Goal: Information Seeking & Learning: Learn about a topic

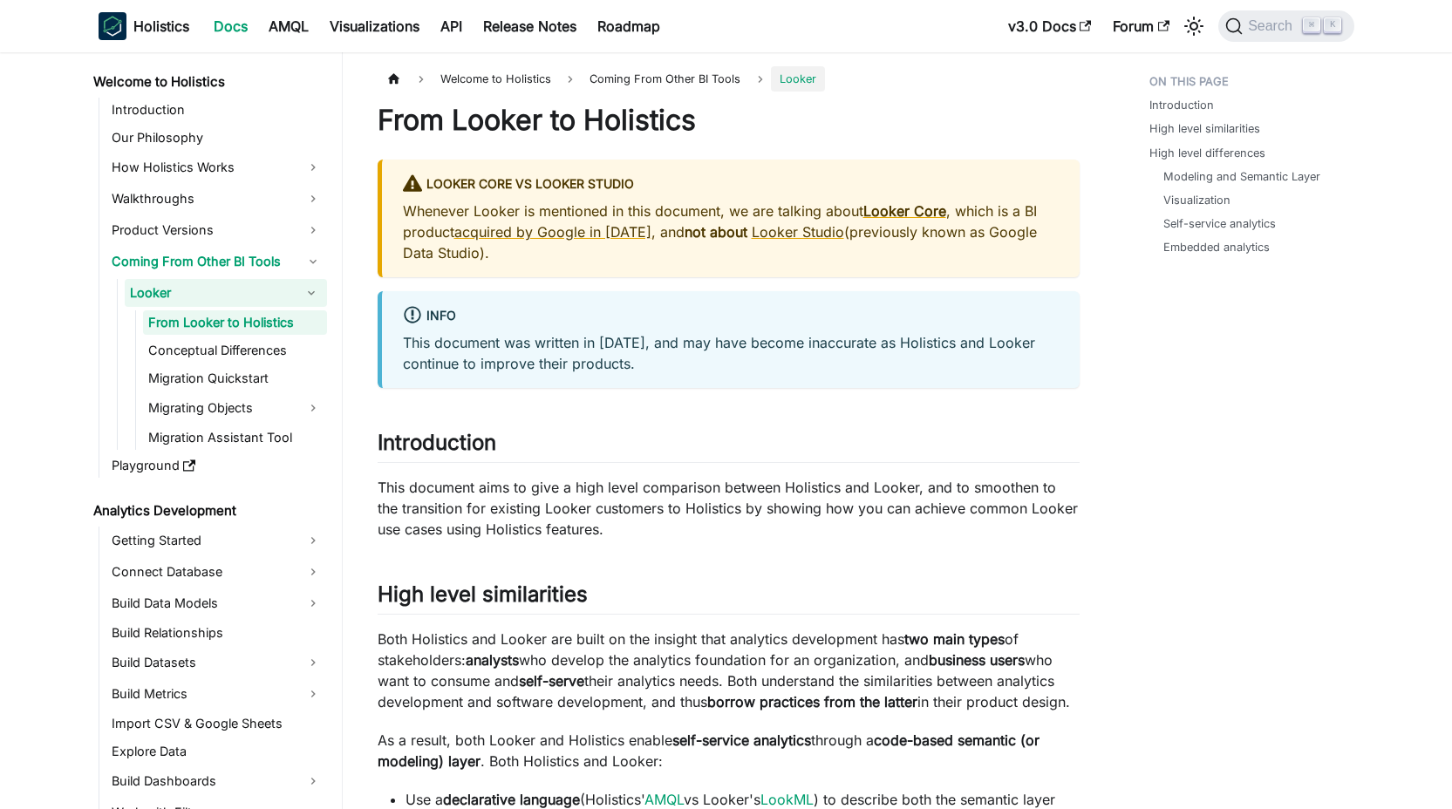
click at [459, 107] on h1 "From Looker to Holistics" at bounding box center [728, 120] width 702 height 35
click at [459, 109] on h1 "From Looker to Holistics" at bounding box center [728, 120] width 702 height 35
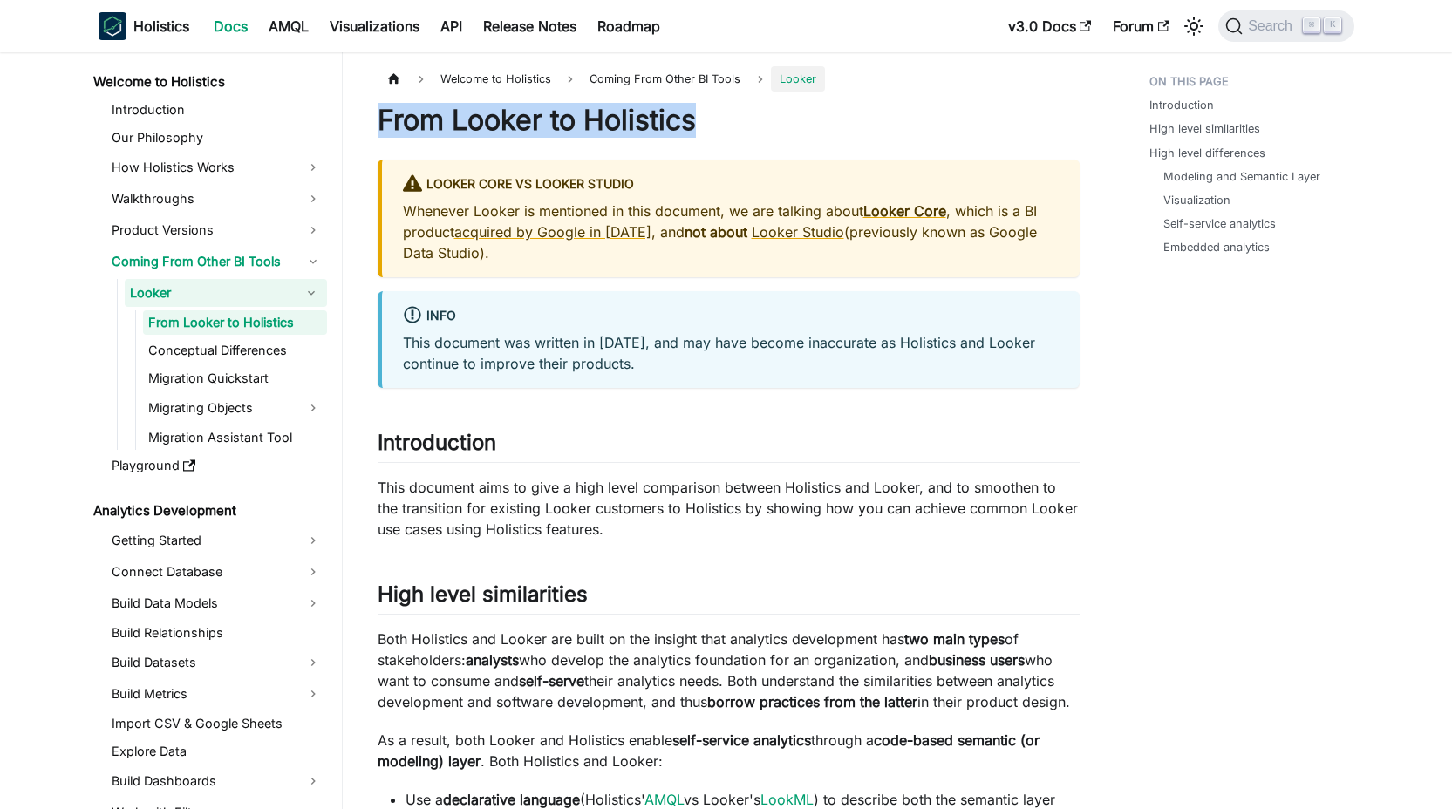
click at [459, 109] on h1 "From Looker to Holistics" at bounding box center [728, 120] width 702 height 35
copy h1 "From Looker to Holistics"
click at [561, 233] on link "acquired by Google in [DATE]" at bounding box center [552, 231] width 197 height 17
click at [160, 115] on link "Introduction" at bounding box center [216, 110] width 221 height 24
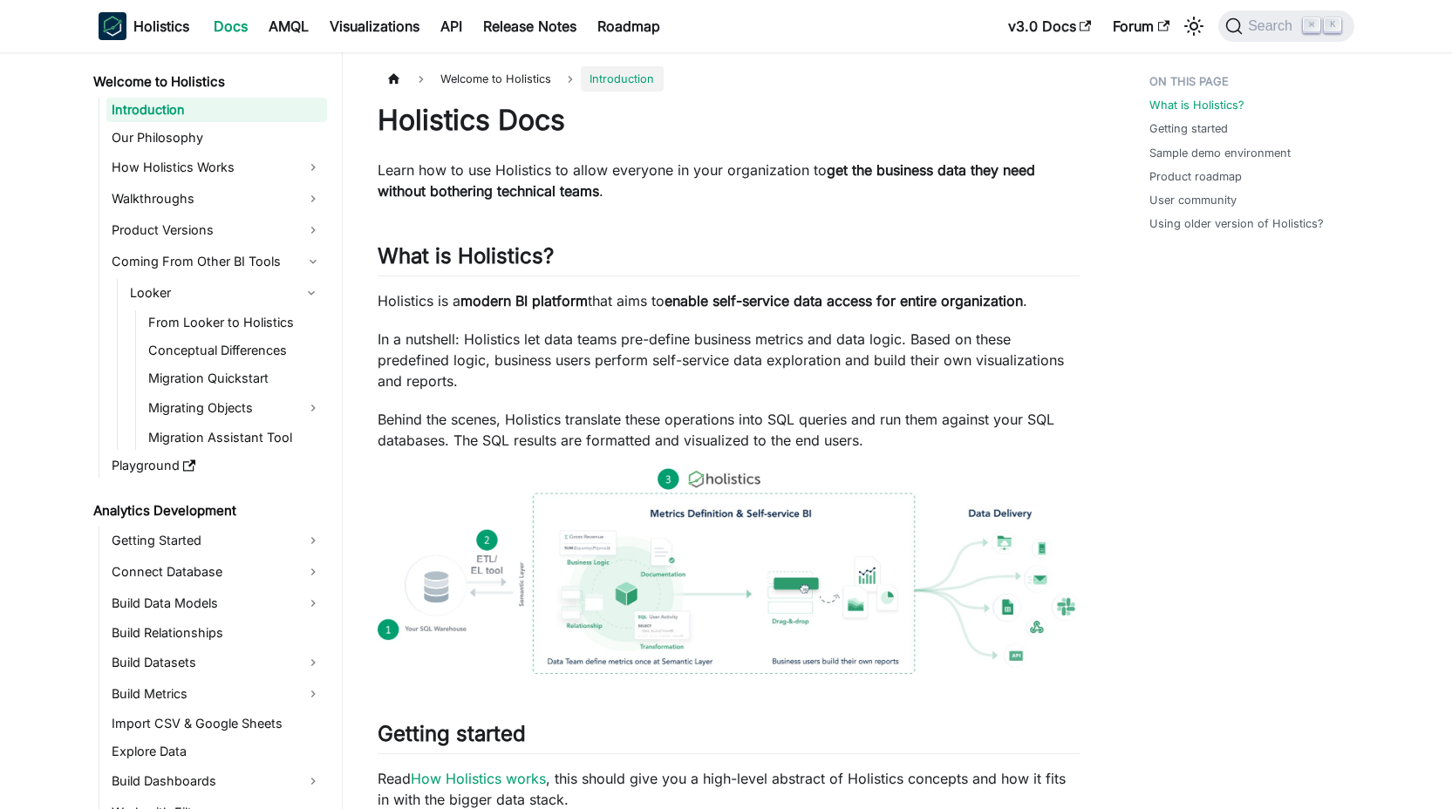
click at [672, 163] on p "Learn how to use Holistics to allow everyone in your organization to get the bu…" at bounding box center [728, 181] width 702 height 42
